Goal: Transaction & Acquisition: Purchase product/service

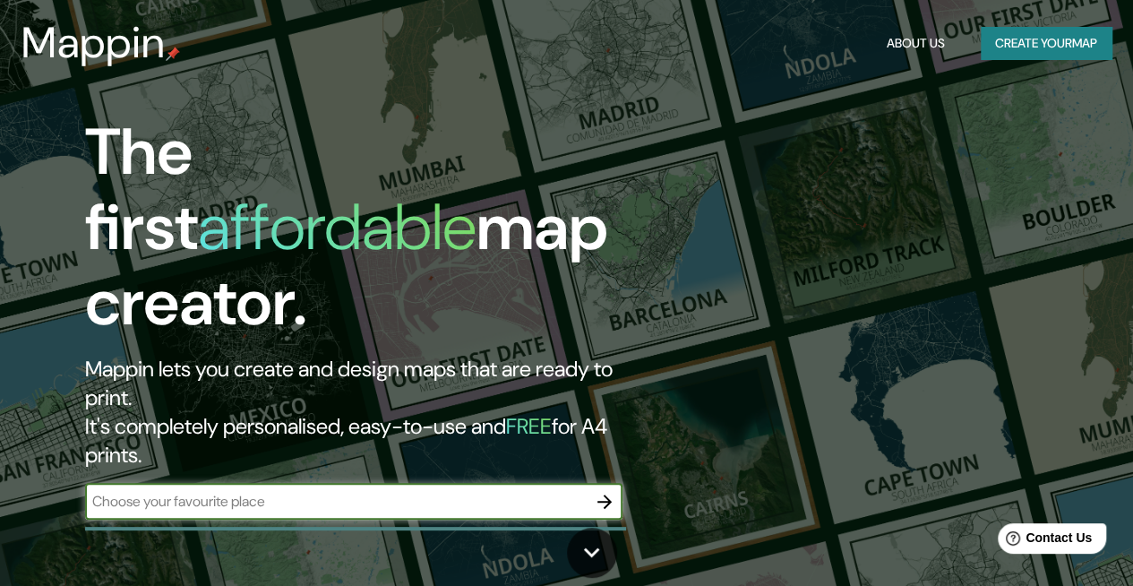
click at [267, 491] on input "text" at bounding box center [336, 501] width 502 height 21
type input "SAN [PERSON_NAME] POTOSI"
click at [591, 484] on button "button" at bounding box center [605, 502] width 36 height 36
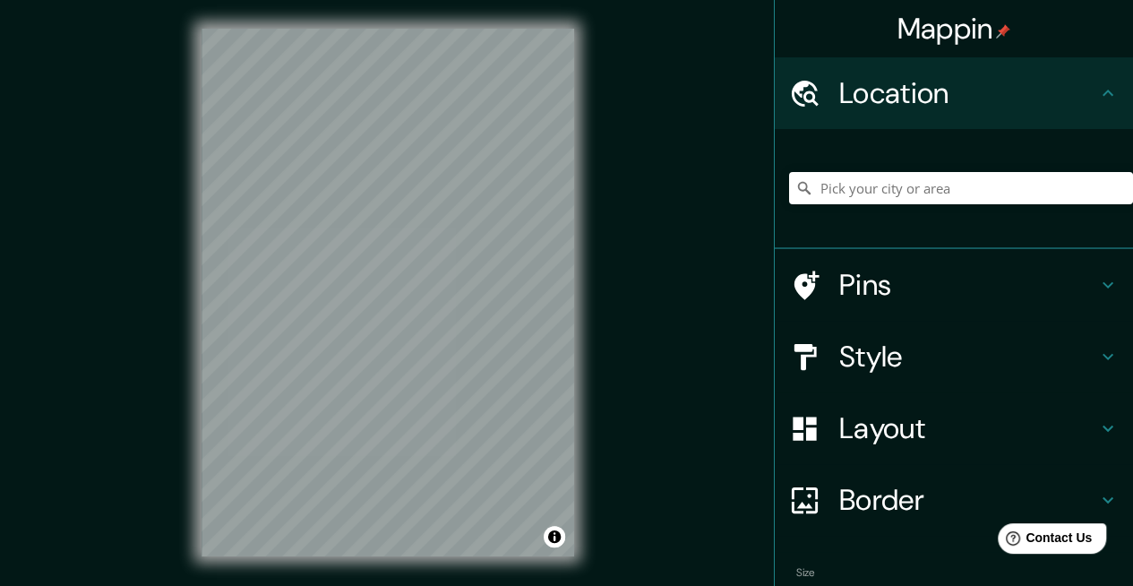
click at [876, 362] on h4 "Style" at bounding box center [968, 357] width 258 height 36
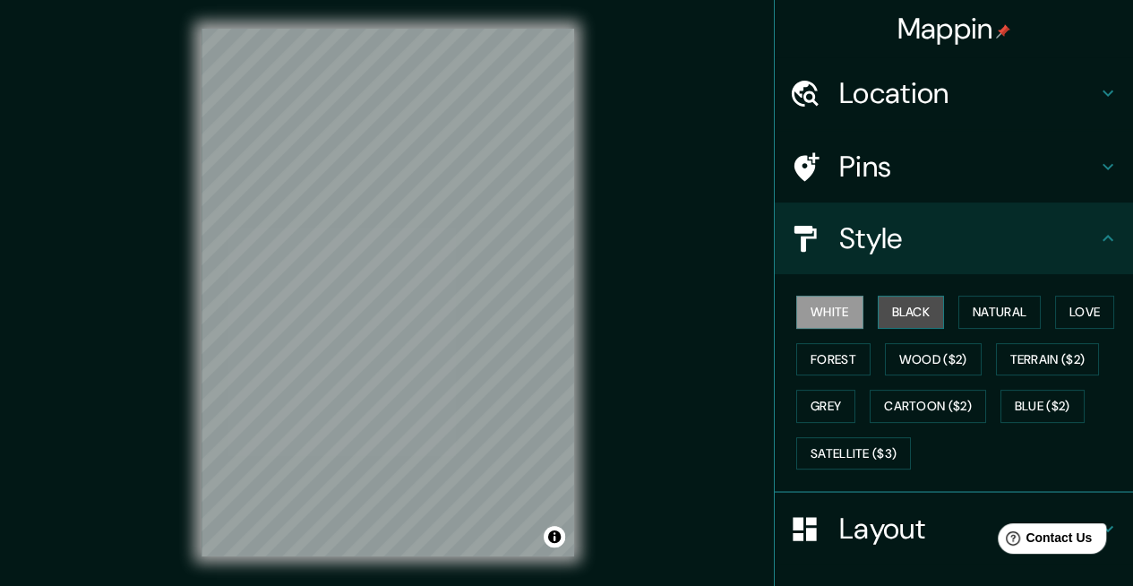
click at [899, 311] on button "Black" at bounding box center [911, 312] width 67 height 33
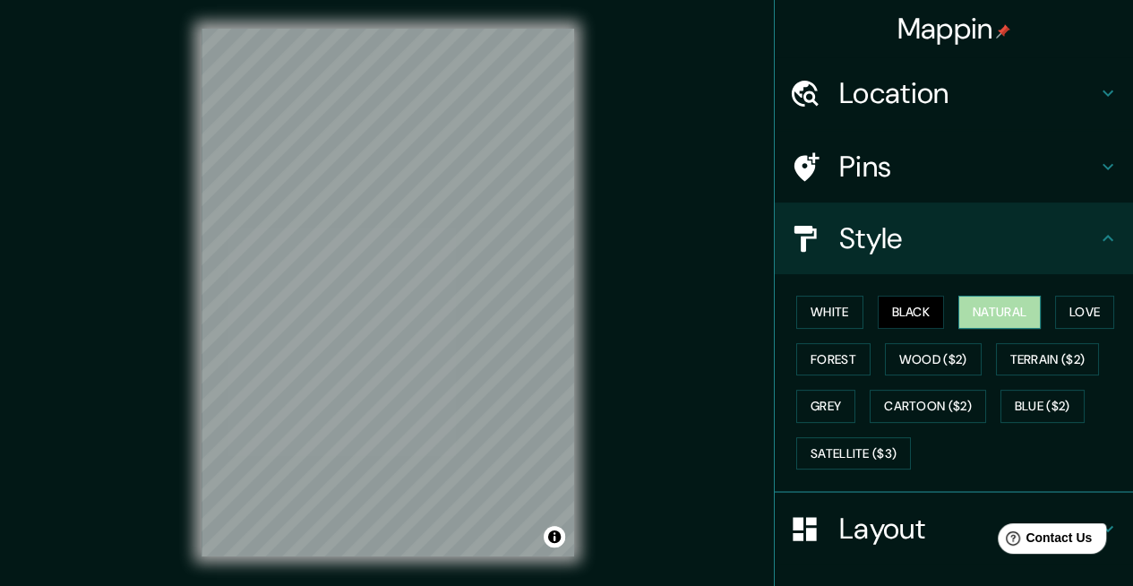
click at [962, 313] on button "Natural" at bounding box center [1000, 312] width 82 height 33
click at [1055, 310] on button "Love" at bounding box center [1084, 312] width 59 height 33
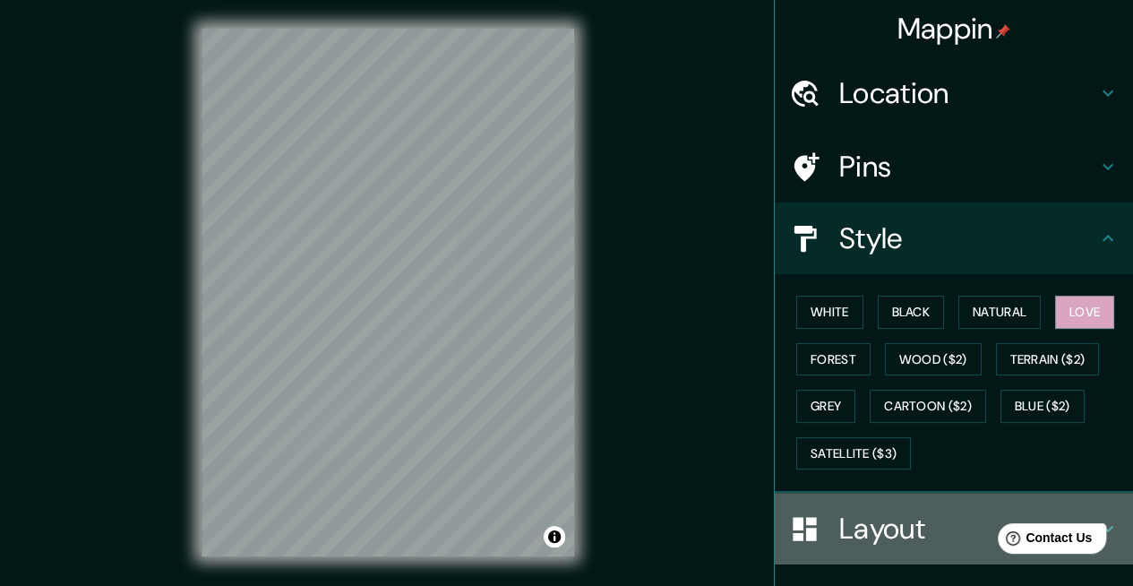
click at [849, 520] on h4 "Layout" at bounding box center [968, 529] width 258 height 36
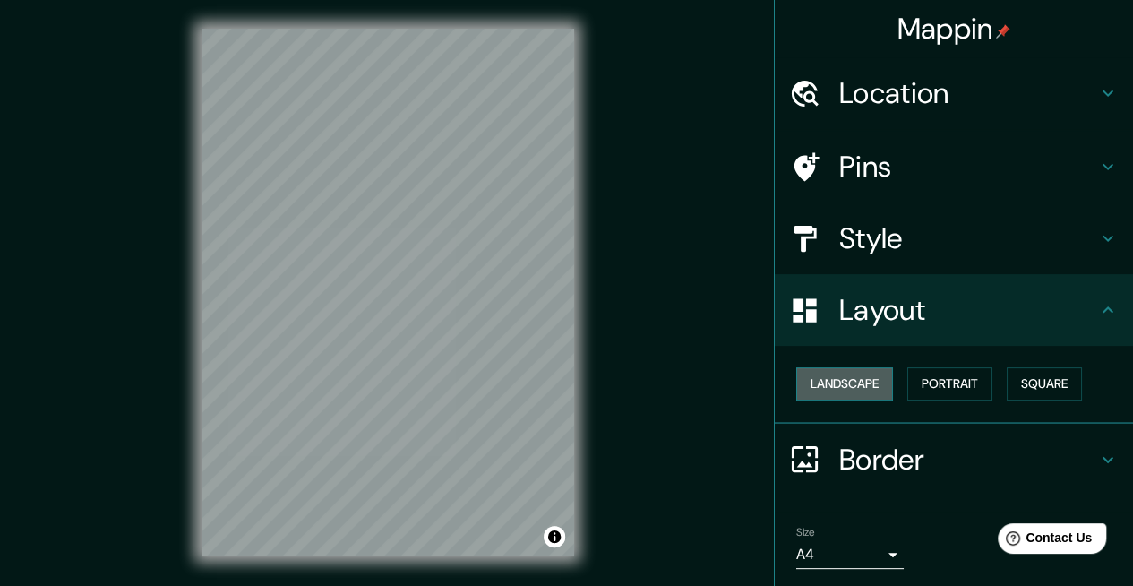
click at [833, 387] on button "Landscape" at bounding box center [844, 383] width 97 height 33
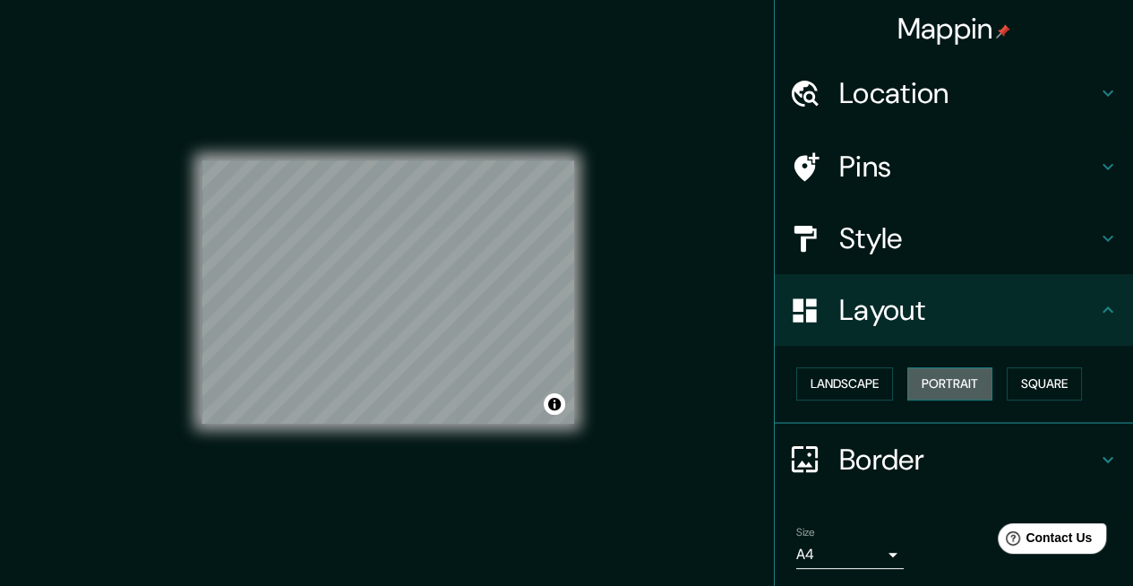
click at [924, 380] on button "Portrait" at bounding box center [949, 383] width 85 height 33
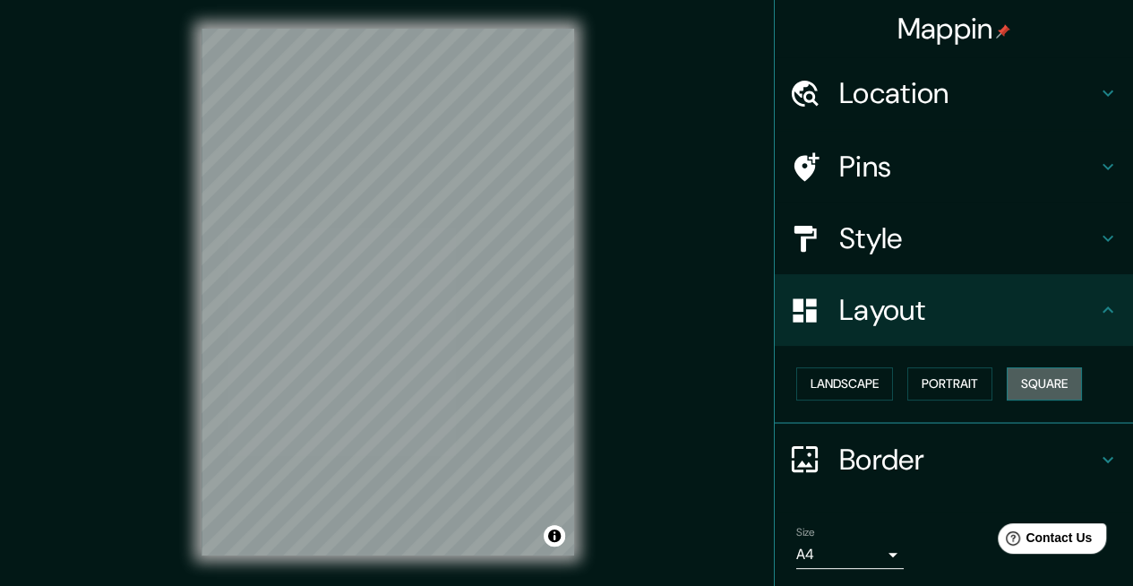
click at [1019, 379] on button "Square" at bounding box center [1044, 383] width 75 height 33
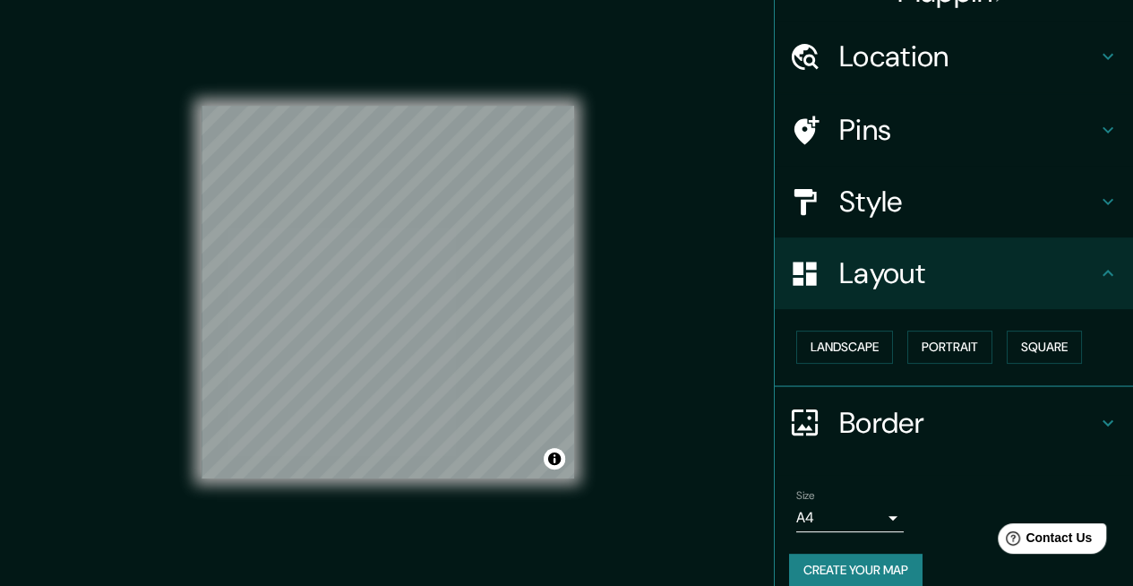
scroll to position [57, 0]
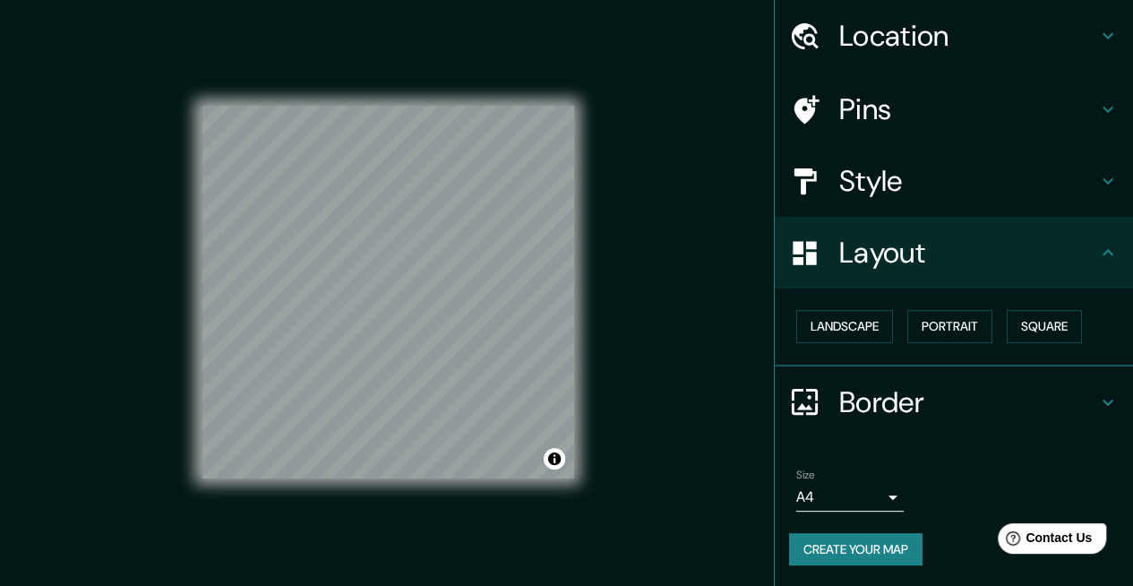
click at [868, 416] on h4 "Border" at bounding box center [968, 402] width 258 height 36
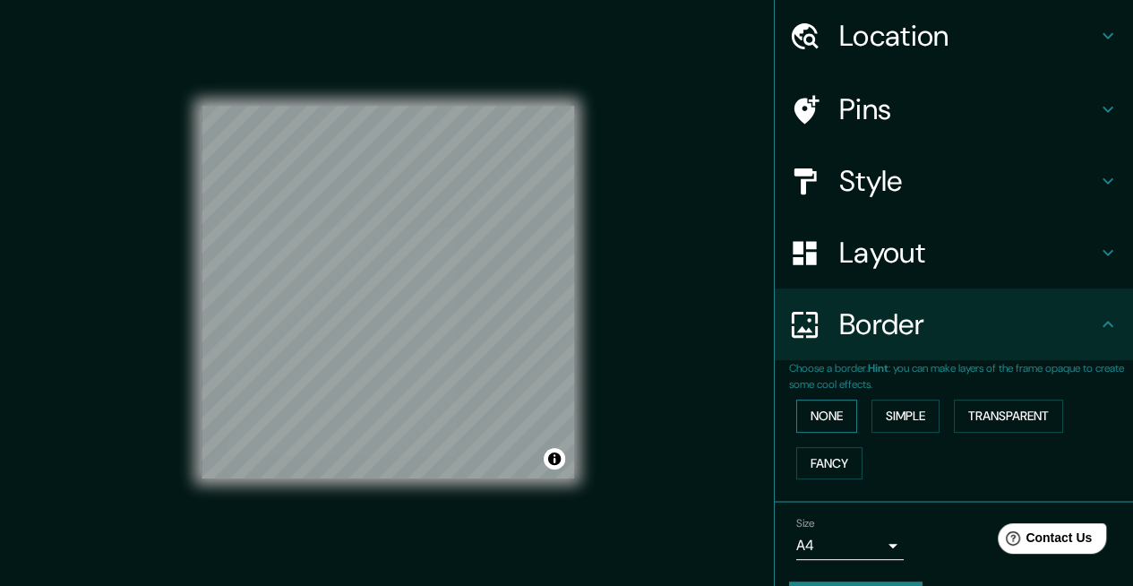
click at [831, 420] on button "None" at bounding box center [826, 416] width 61 height 33
click at [887, 416] on button "Simple" at bounding box center [906, 416] width 68 height 33
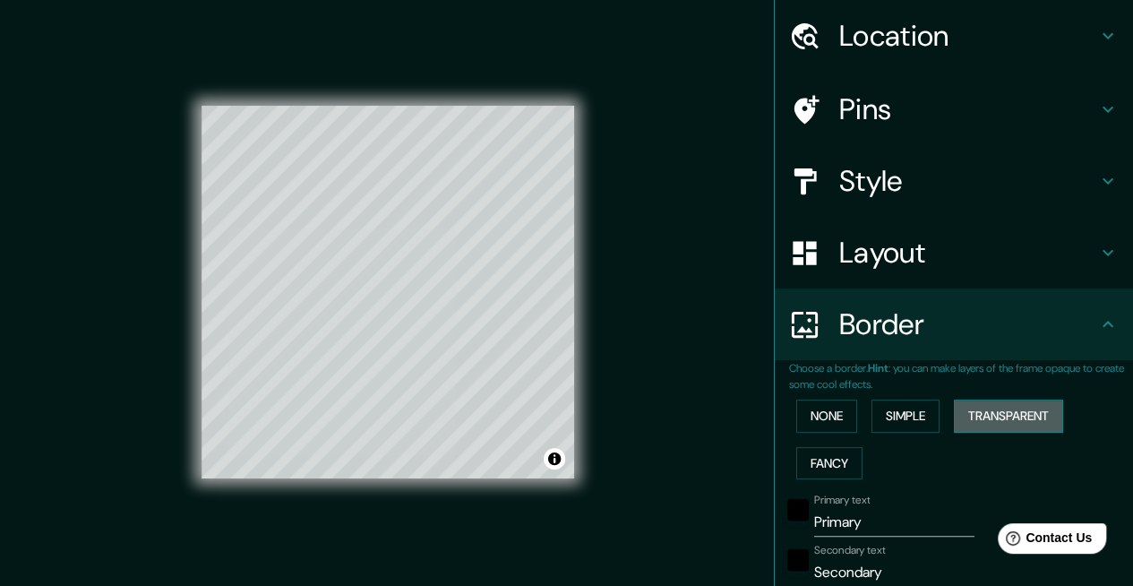
click at [973, 421] on button "Transparent" at bounding box center [1008, 416] width 109 height 33
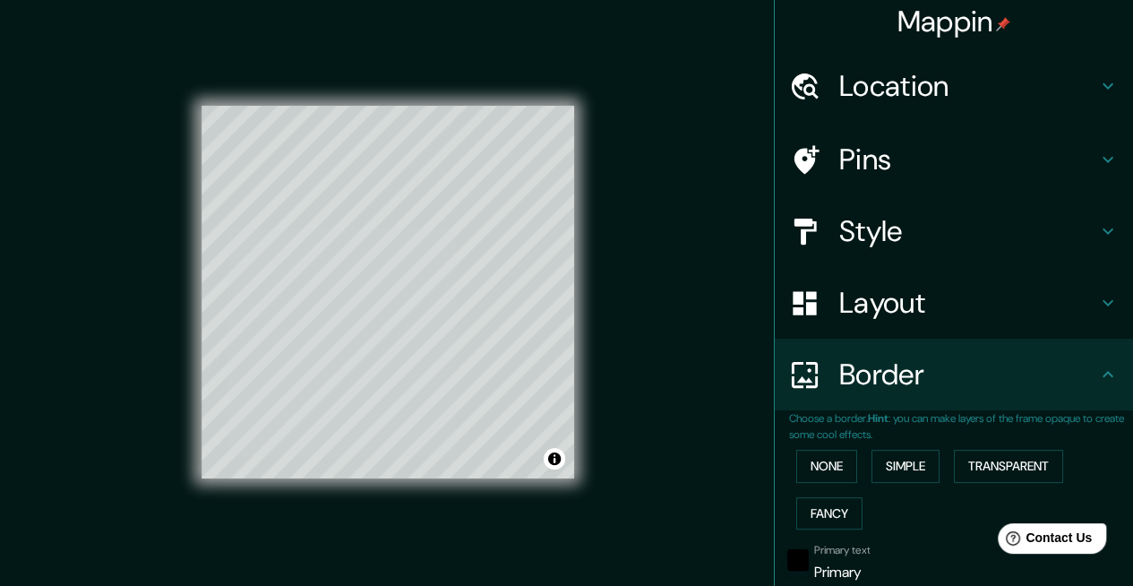
scroll to position [0, 0]
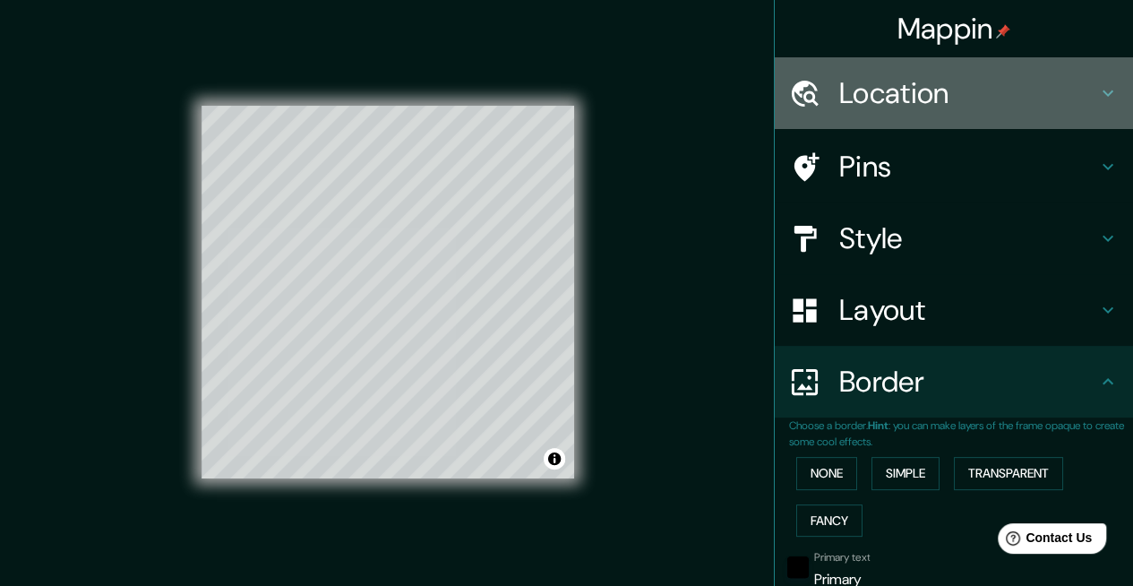
click at [876, 96] on h4 "Location" at bounding box center [968, 93] width 258 height 36
type input "200"
type input "33"
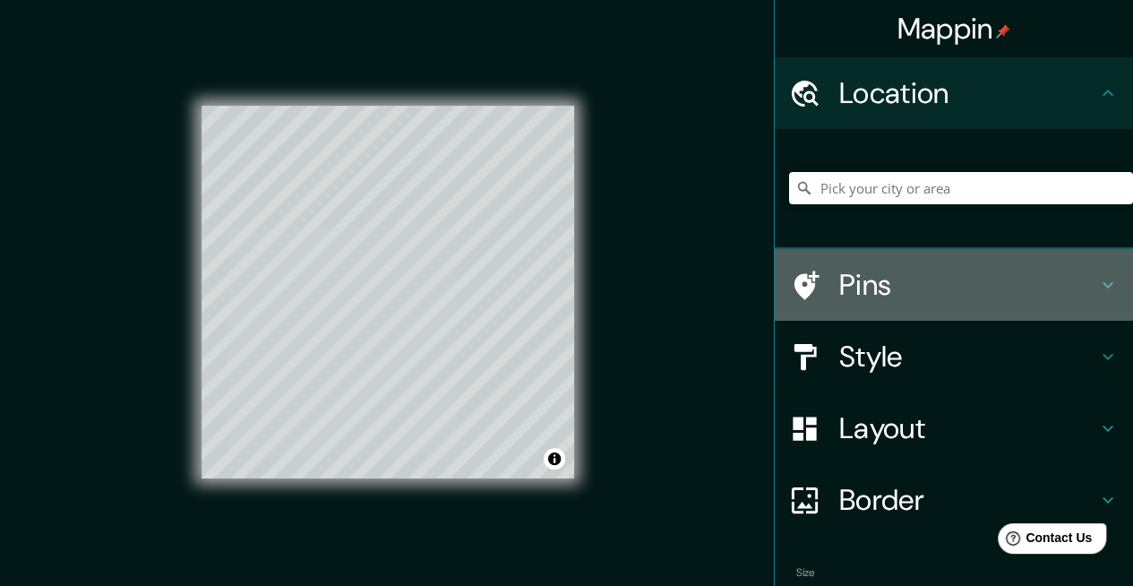
click at [871, 294] on h4 "Pins" at bounding box center [968, 285] width 258 height 36
type input "200"
type input "33"
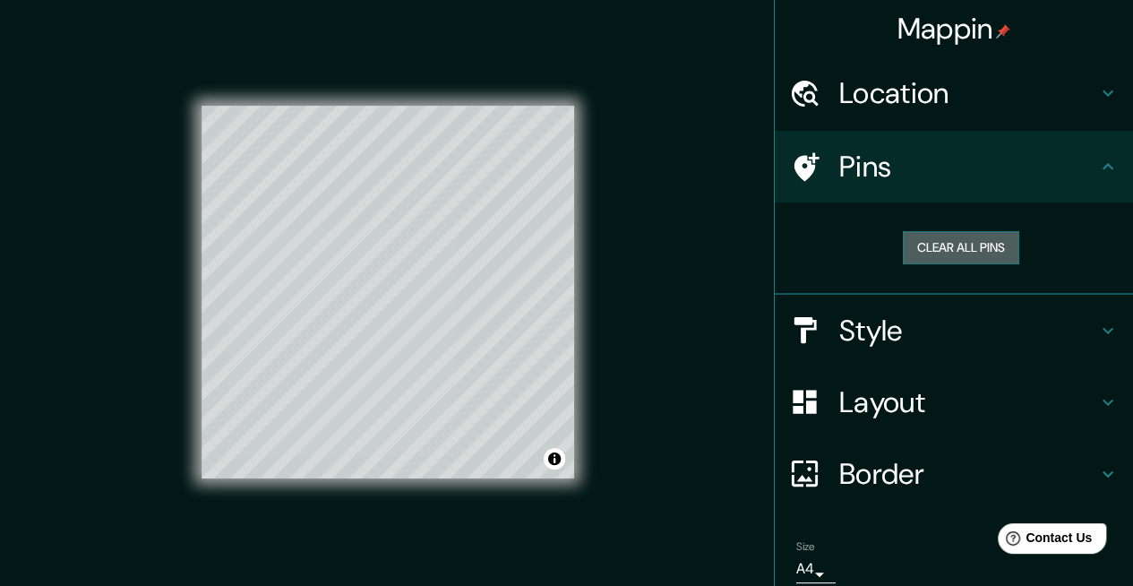
click at [933, 247] on button "Clear all pins" at bounding box center [961, 247] width 116 height 33
click at [907, 330] on h4 "Style" at bounding box center [968, 331] width 258 height 36
type input "200"
type input "33"
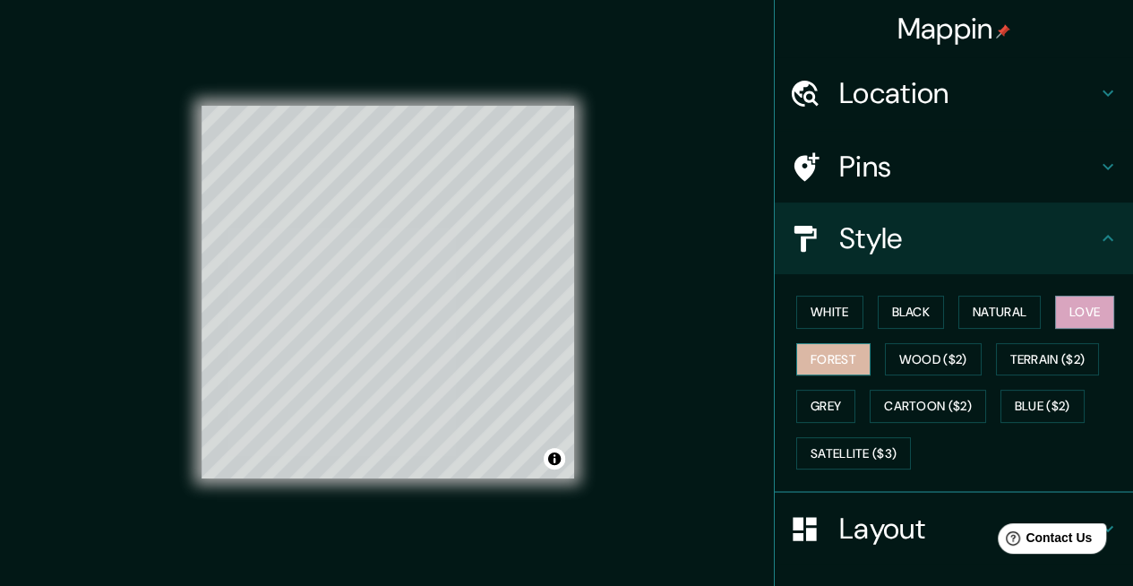
click at [822, 360] on button "Forest" at bounding box center [833, 359] width 74 height 33
click at [821, 392] on button "Grey" at bounding box center [825, 406] width 59 height 33
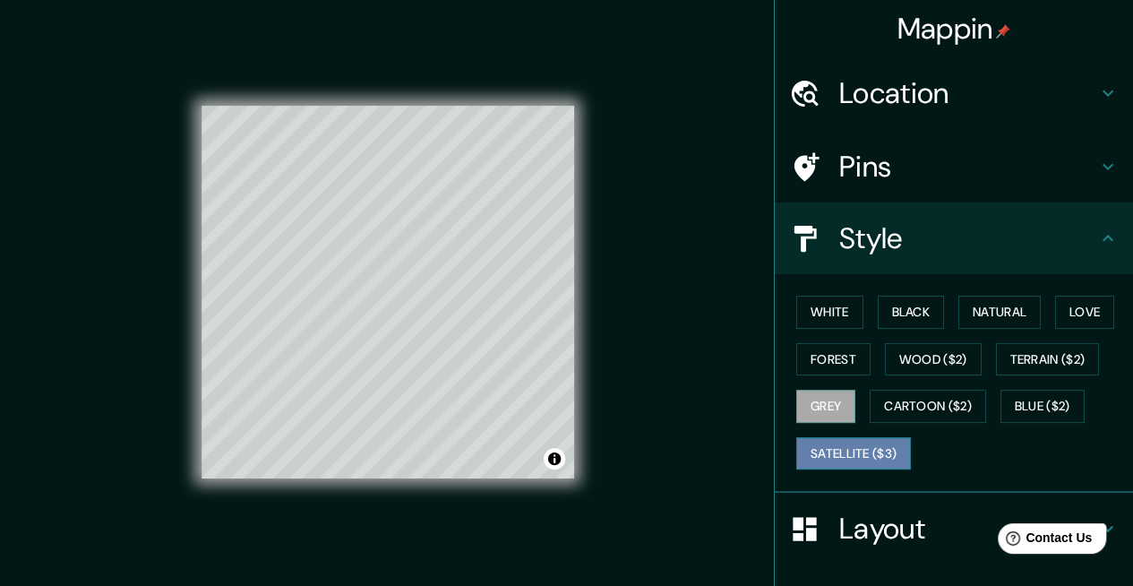
click at [834, 451] on button "Satellite ($3)" at bounding box center [853, 453] width 115 height 33
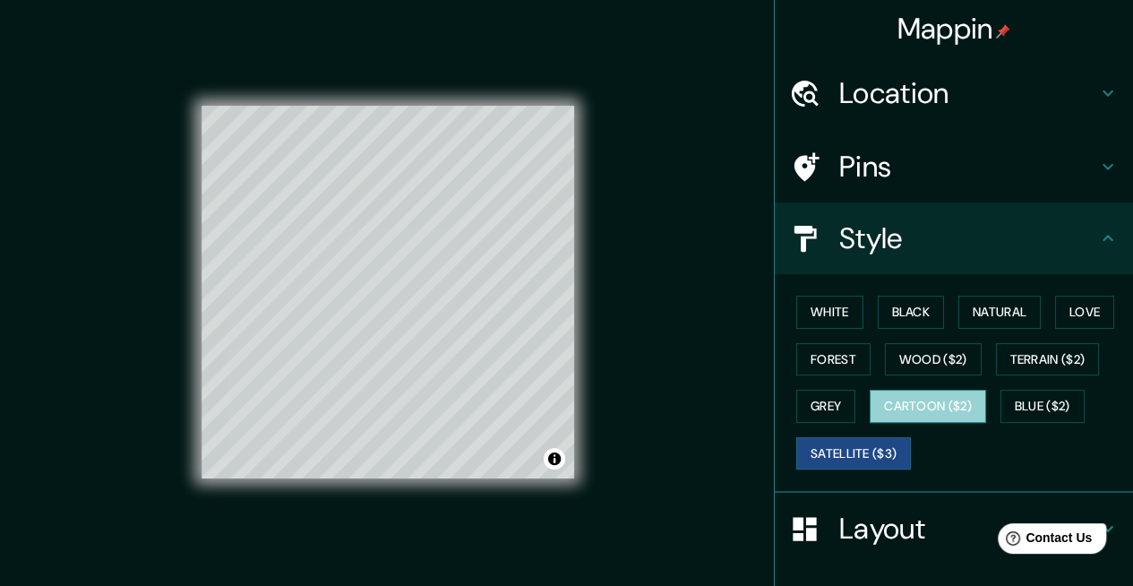
click at [924, 405] on button "Cartoon ($2)" at bounding box center [928, 406] width 116 height 33
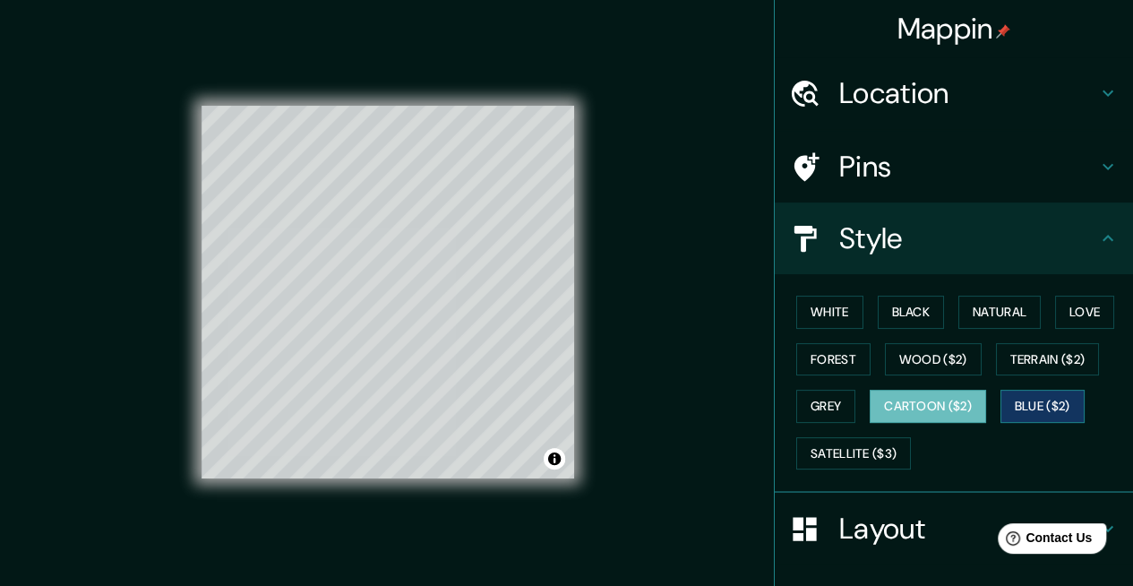
click at [1027, 405] on button "Blue ($2)" at bounding box center [1043, 406] width 84 height 33
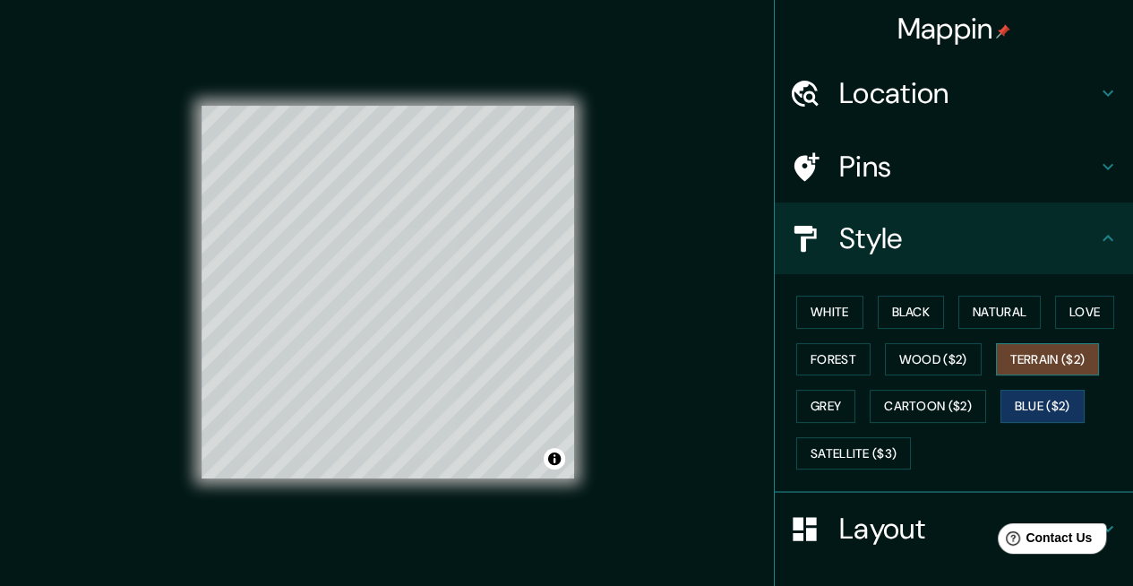
click at [1029, 360] on button "Terrain ($2)" at bounding box center [1048, 359] width 104 height 33
